Goal: Information Seeking & Learning: Learn about a topic

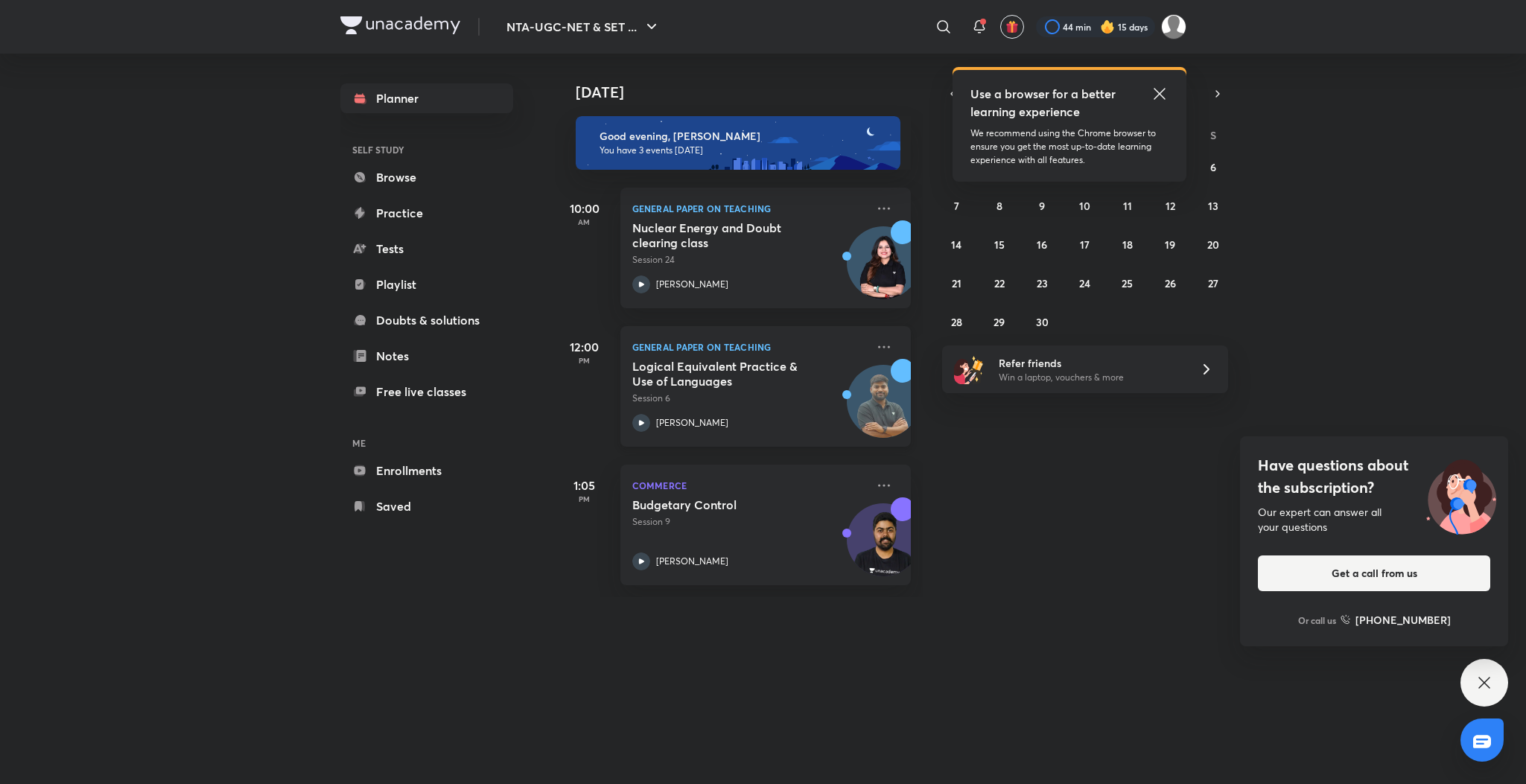
click at [644, 417] on icon at bounding box center [641, 422] width 18 height 18
click at [635, 286] on icon at bounding box center [641, 284] width 18 height 18
click at [642, 422] on icon at bounding box center [641, 422] width 5 height 5
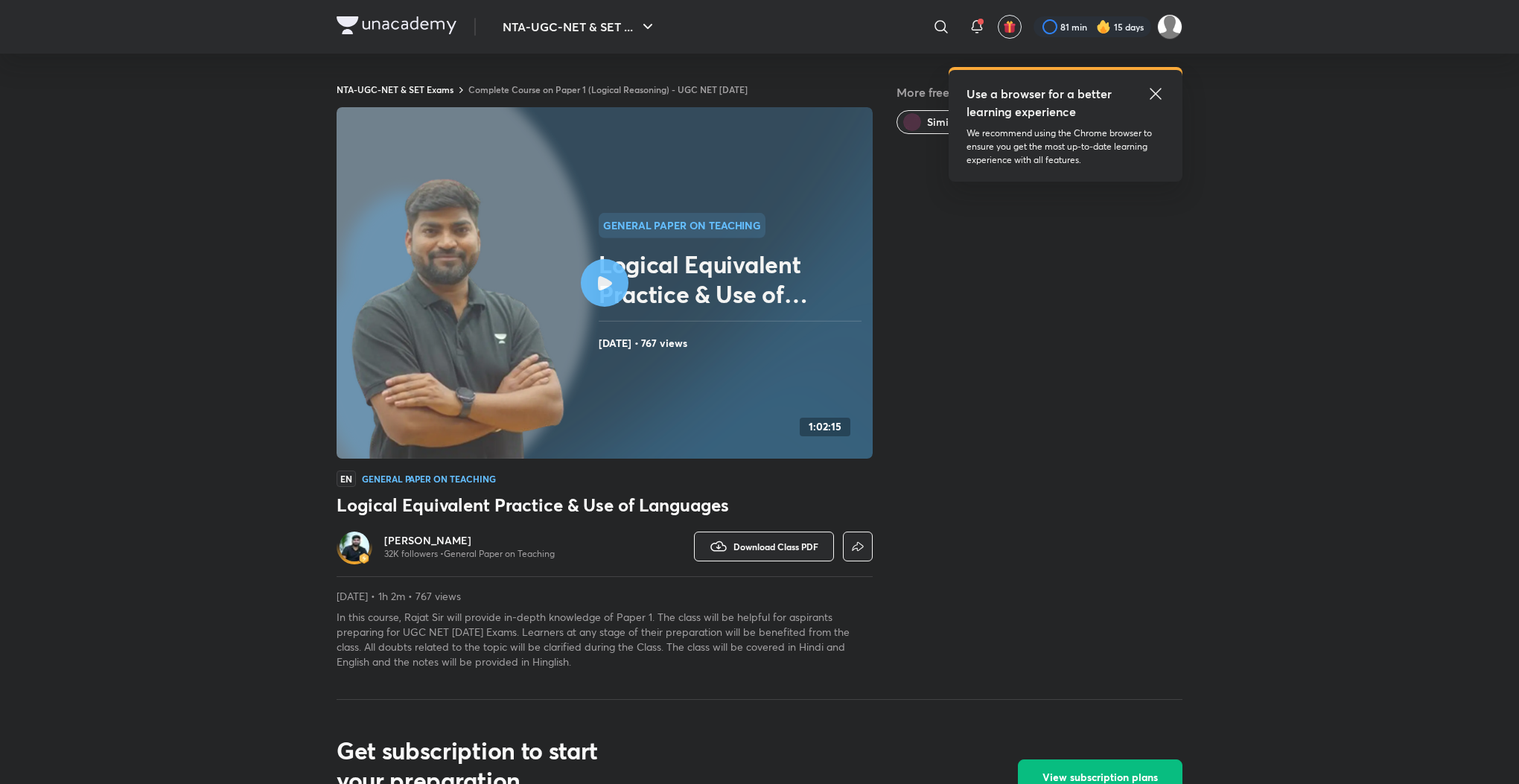
click at [1157, 90] on icon at bounding box center [1155, 93] width 18 height 18
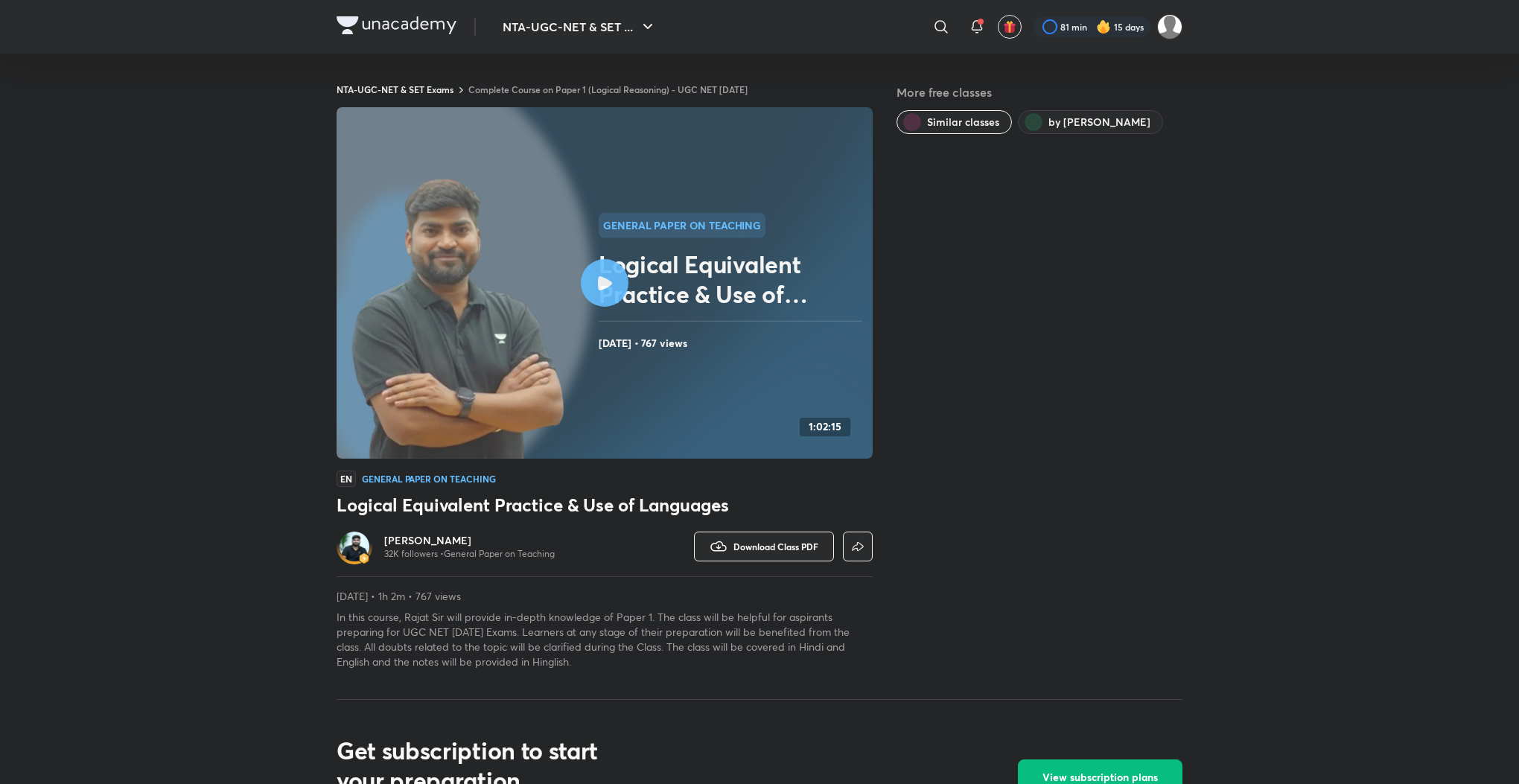
click at [509, 87] on link "Complete Course on Paper 1 (Logical Reasoning) - UGC NET DEC 2025" at bounding box center [608, 90] width 279 height 12
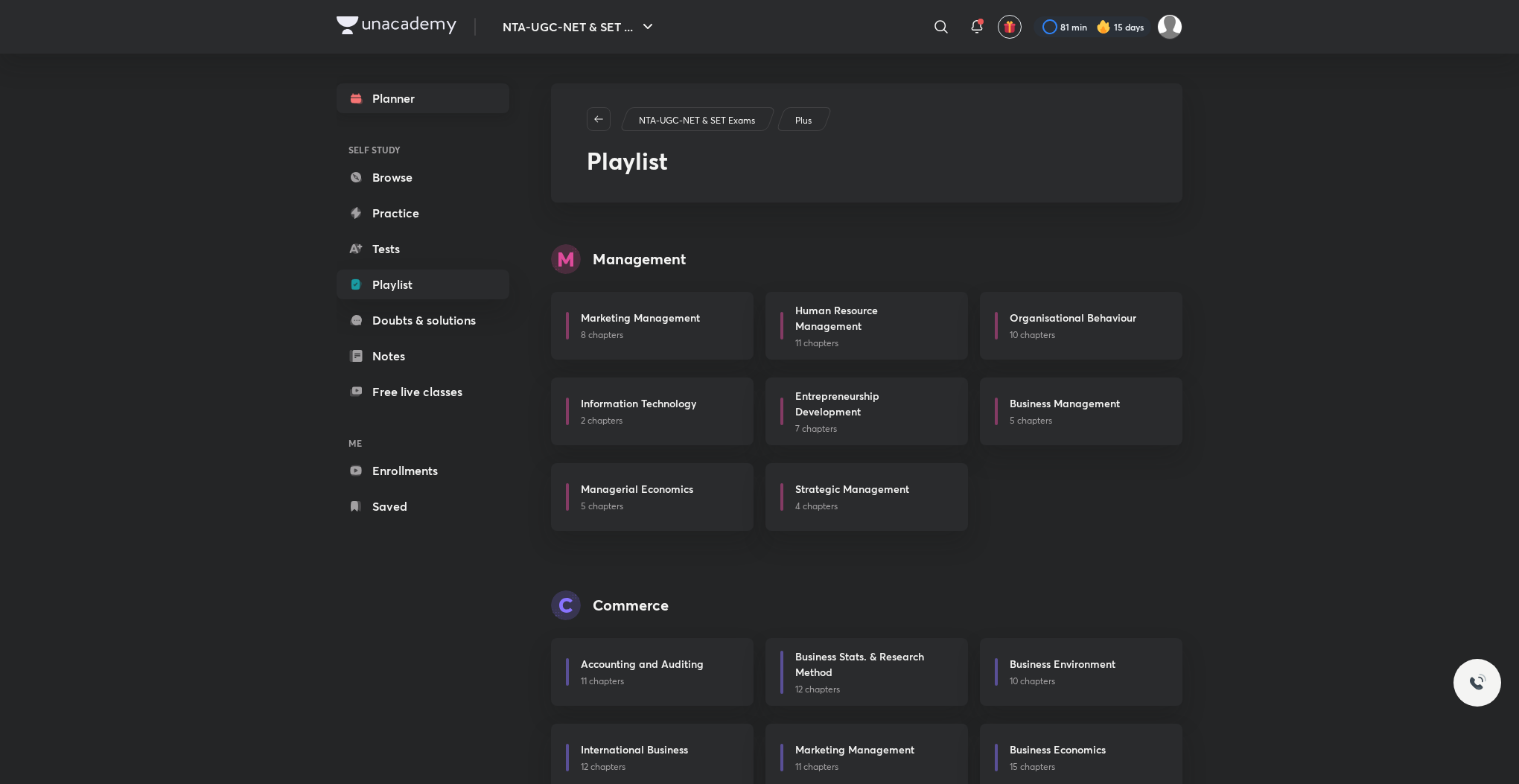
click at [390, 100] on link "Planner" at bounding box center [422, 98] width 172 height 30
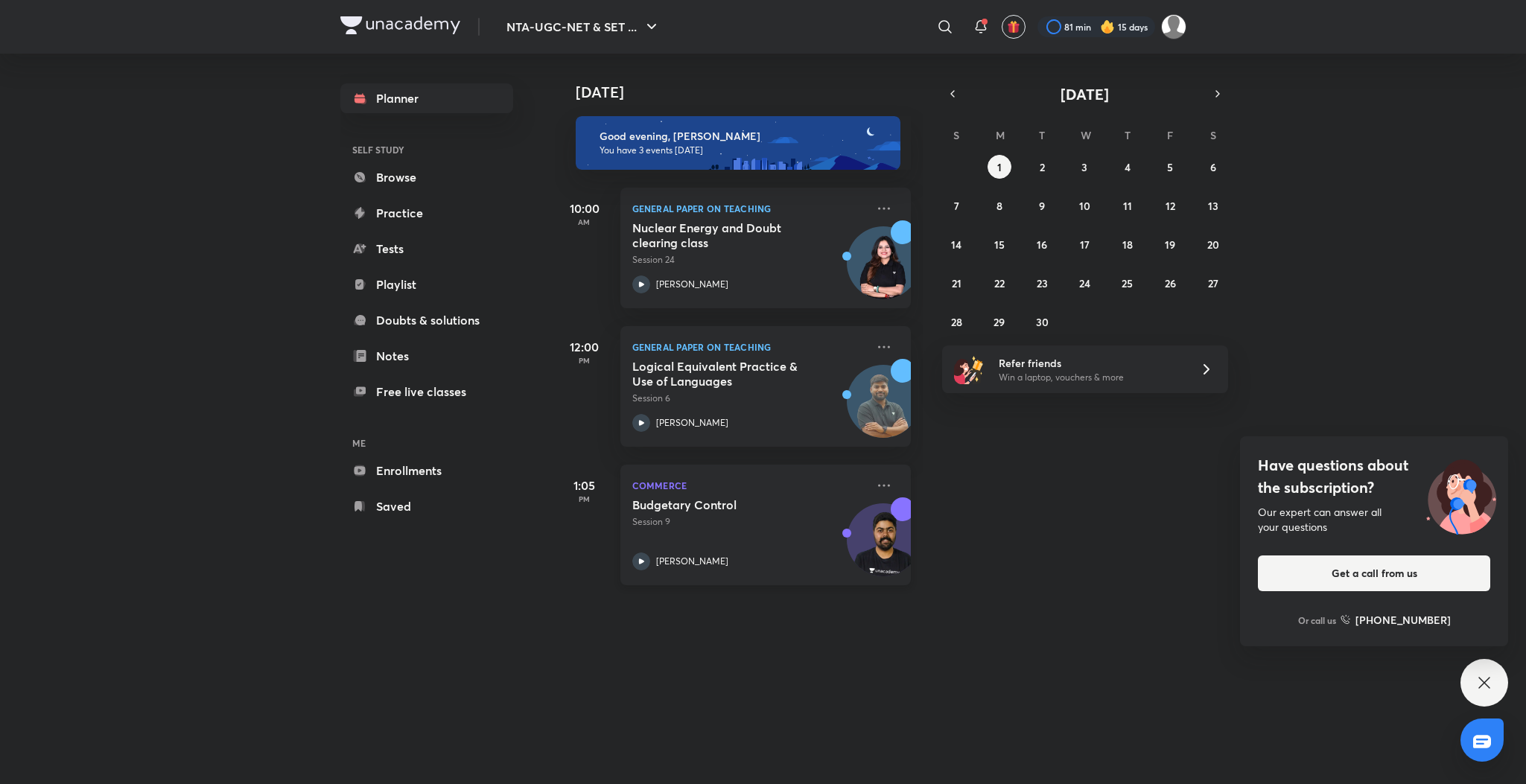
click at [638, 565] on icon at bounding box center [641, 561] width 18 height 18
